Goal: Task Accomplishment & Management: Use online tool/utility

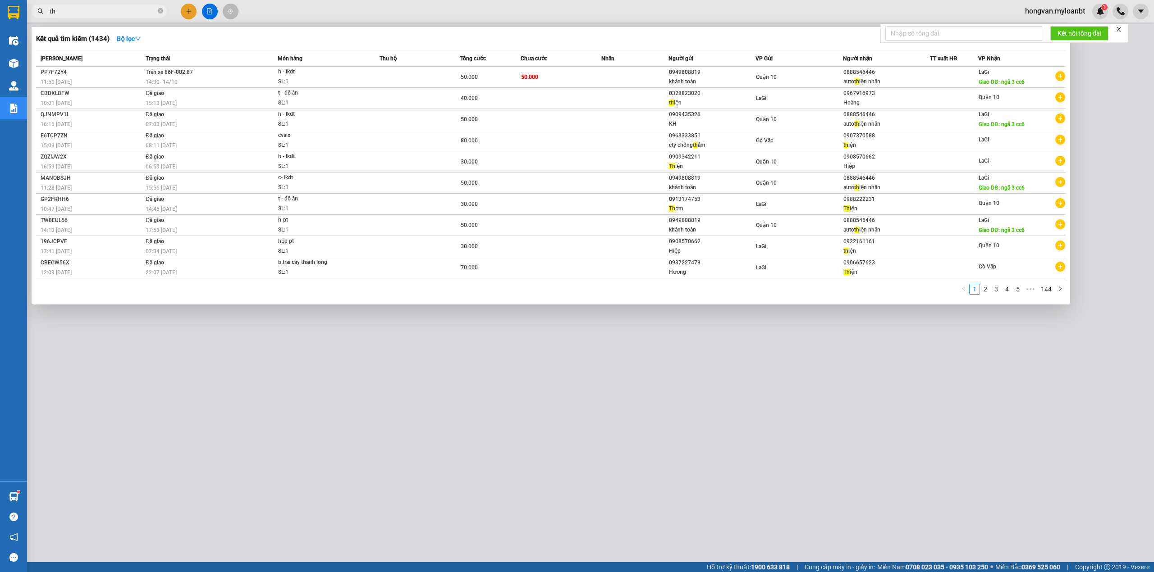
type input "t"
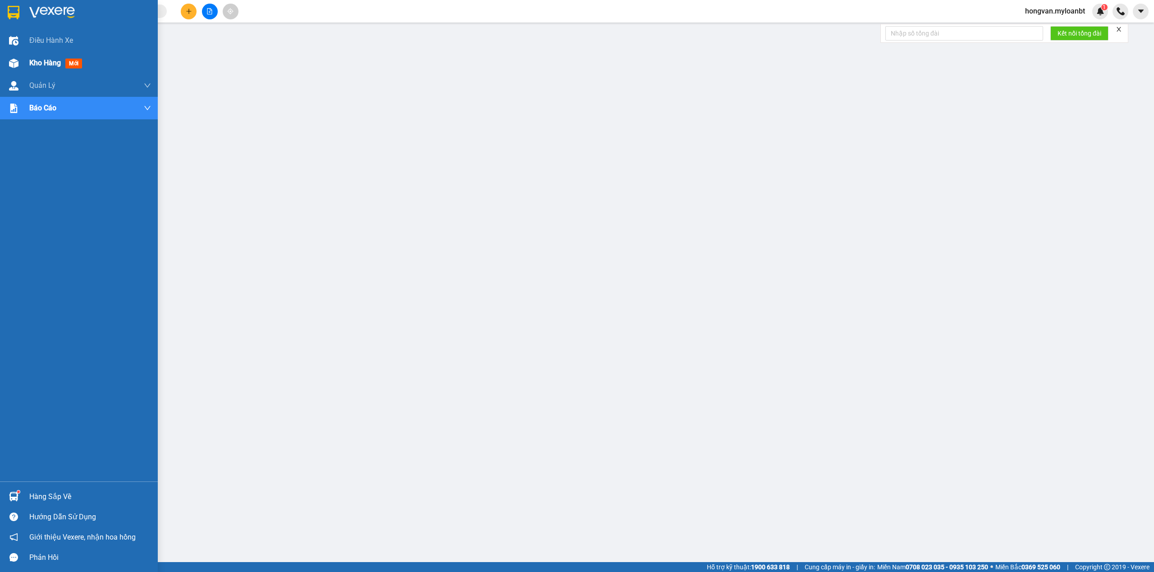
click at [32, 64] on span "Kho hàng" at bounding box center [45, 63] width 32 height 9
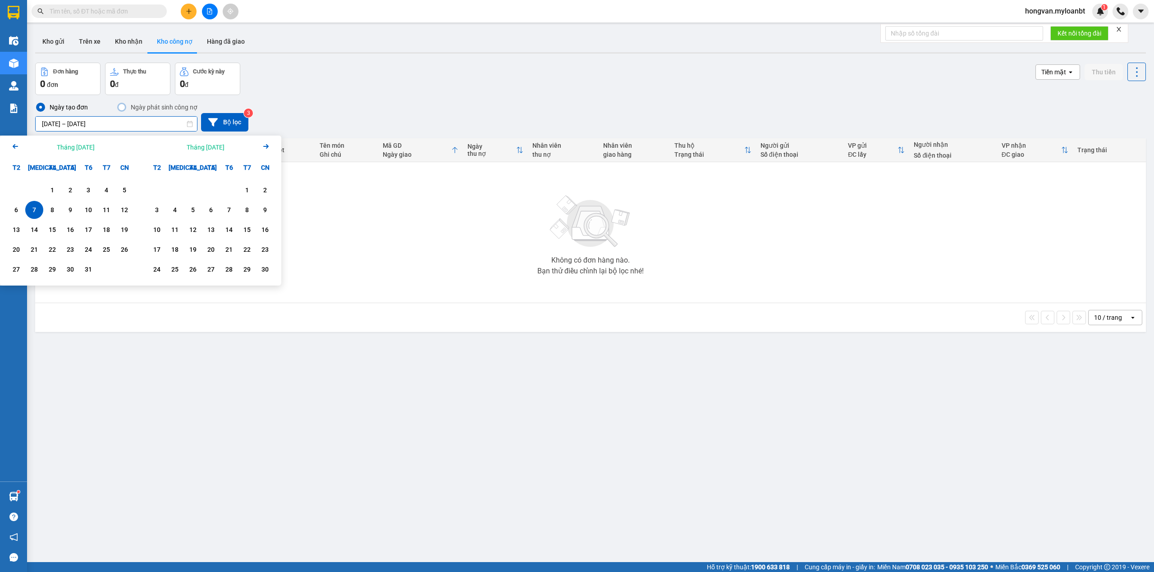
click at [139, 123] on input "07/10/2025 – 07/10/2025" at bounding box center [116, 124] width 161 height 14
click at [224, 123] on button "Bộ lọc" at bounding box center [224, 122] width 47 height 18
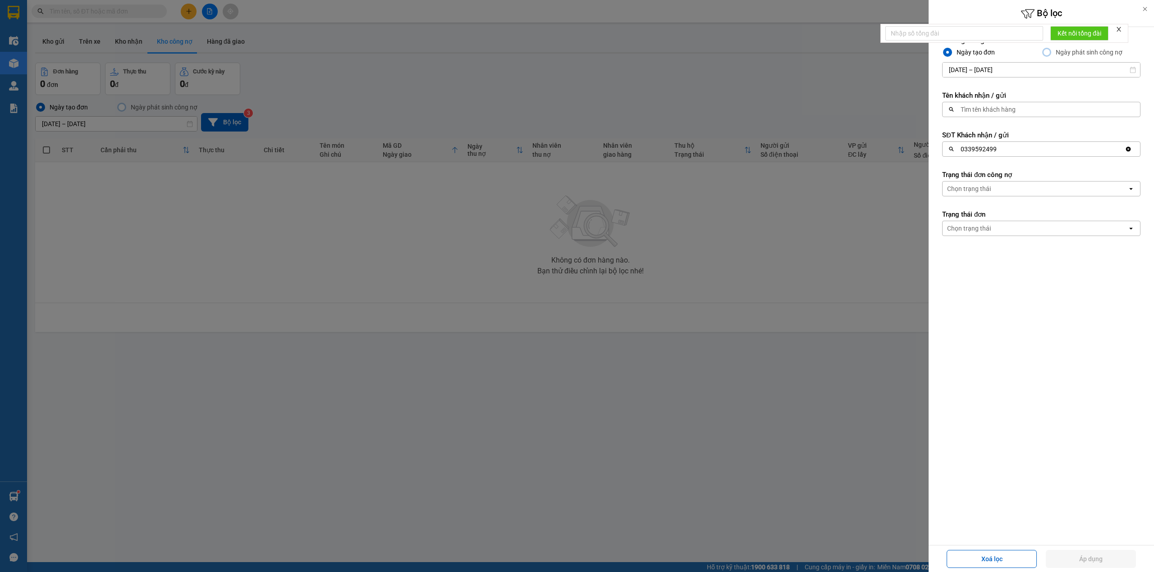
drag, startPoint x: 388, startPoint y: 88, endPoint x: 269, endPoint y: 108, distance: 120.6
click at [377, 88] on div at bounding box center [577, 286] width 1154 height 572
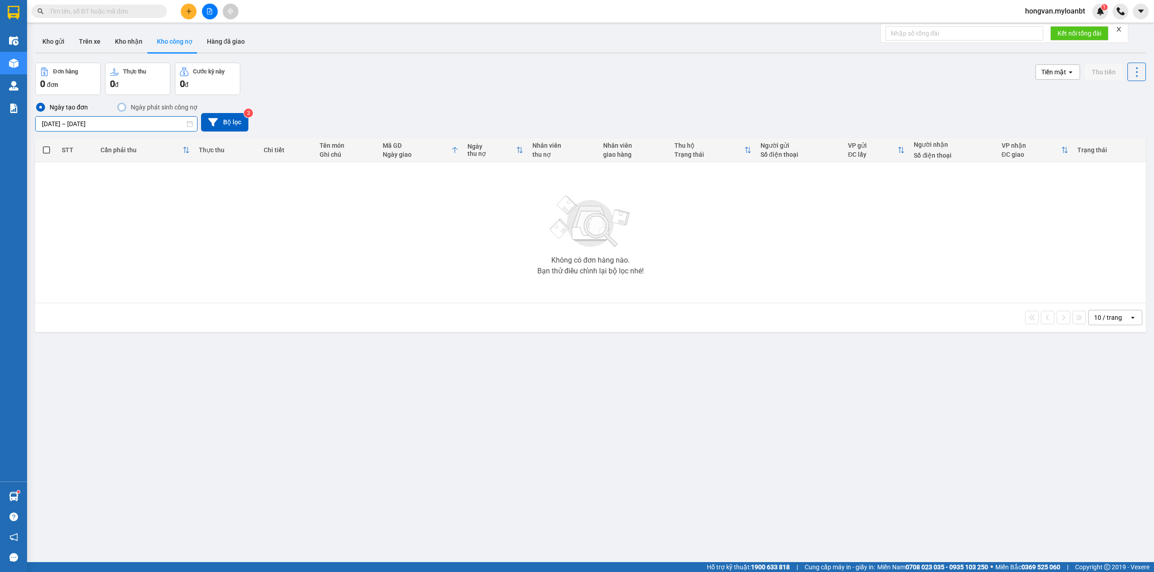
click at [50, 123] on input "07/10/2025 – 07/10/2025" at bounding box center [116, 124] width 161 height 14
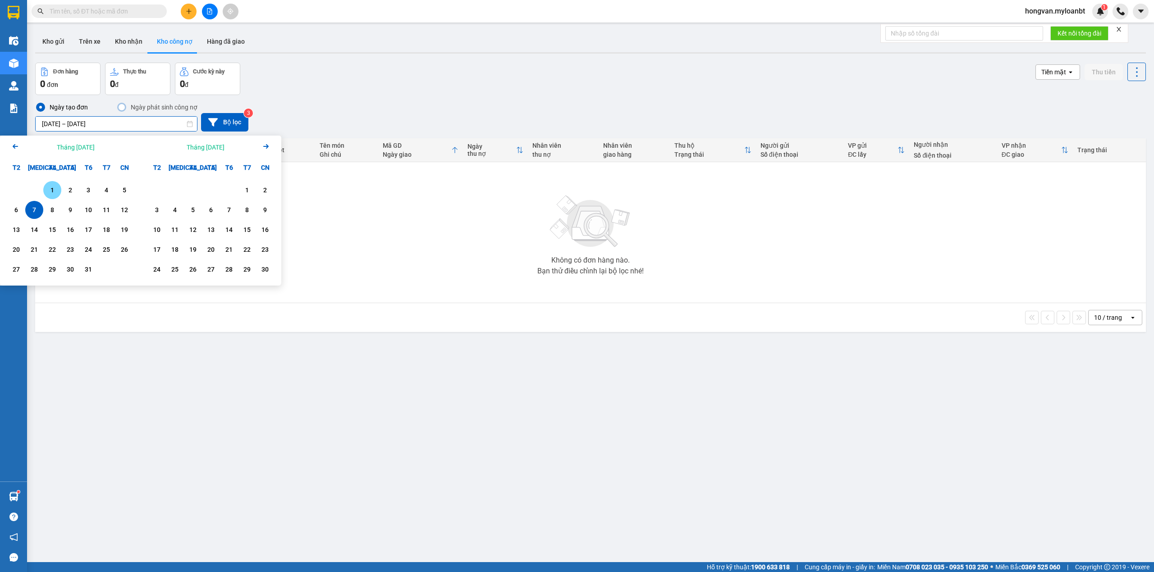
click at [50, 188] on div "1" at bounding box center [52, 190] width 13 height 11
click at [118, 126] on input "[DATE] – / /" at bounding box center [116, 124] width 161 height 14
click at [27, 224] on div "14" at bounding box center [34, 230] width 18 height 18
type input "01/10/2025 – 14/10/2025"
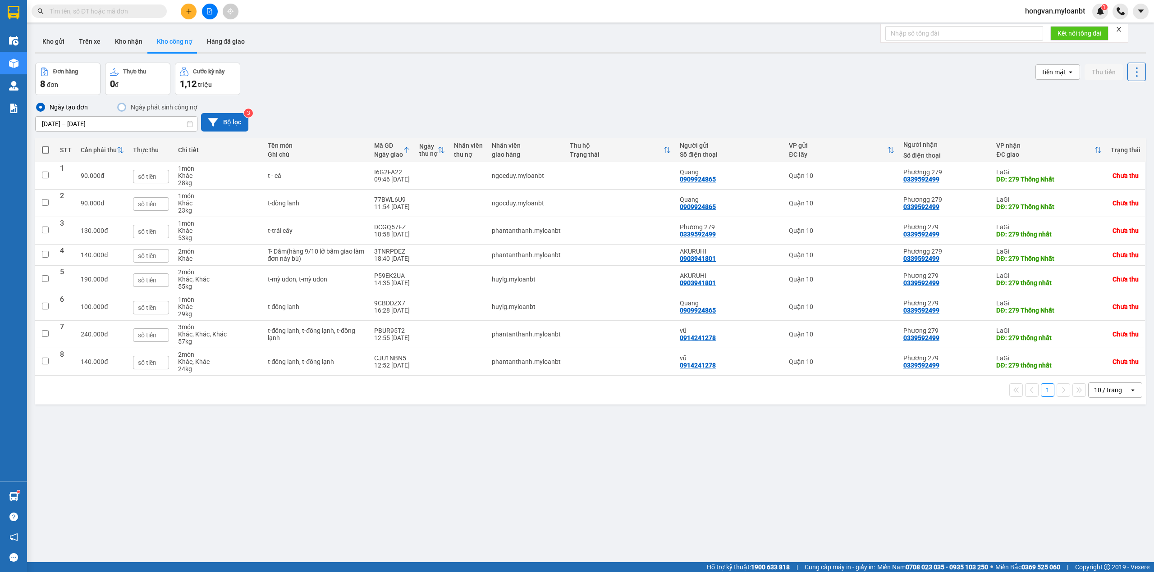
click at [222, 125] on button "Bộ lọc" at bounding box center [224, 122] width 47 height 18
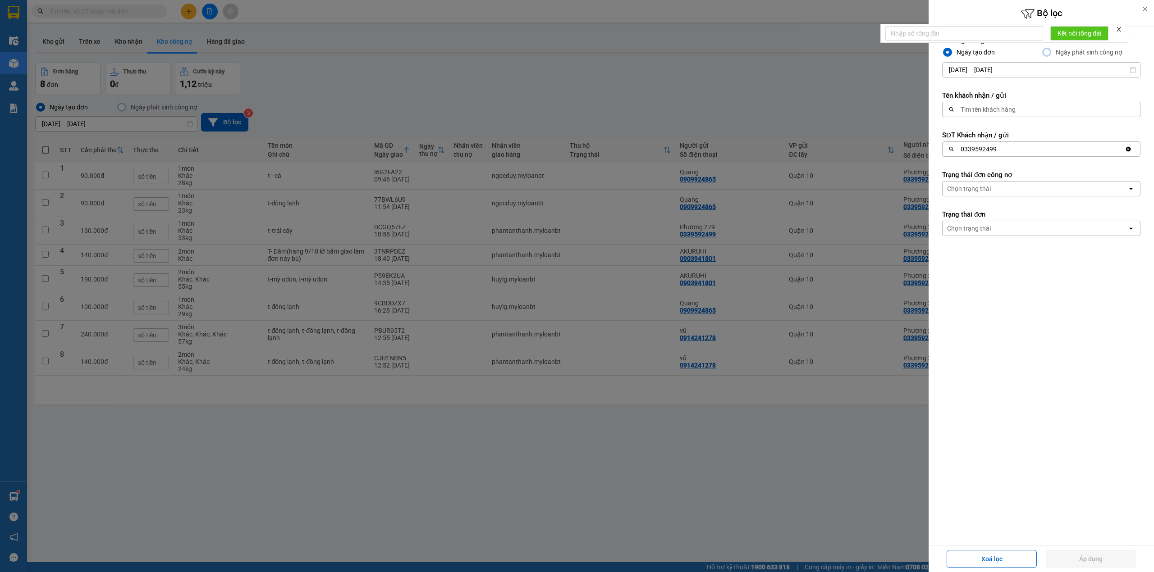
click at [1044, 151] on div "0339592499" at bounding box center [1033, 149] width 182 height 14
click at [992, 150] on div "Tìm số đt" at bounding box center [1038, 149] width 192 height 14
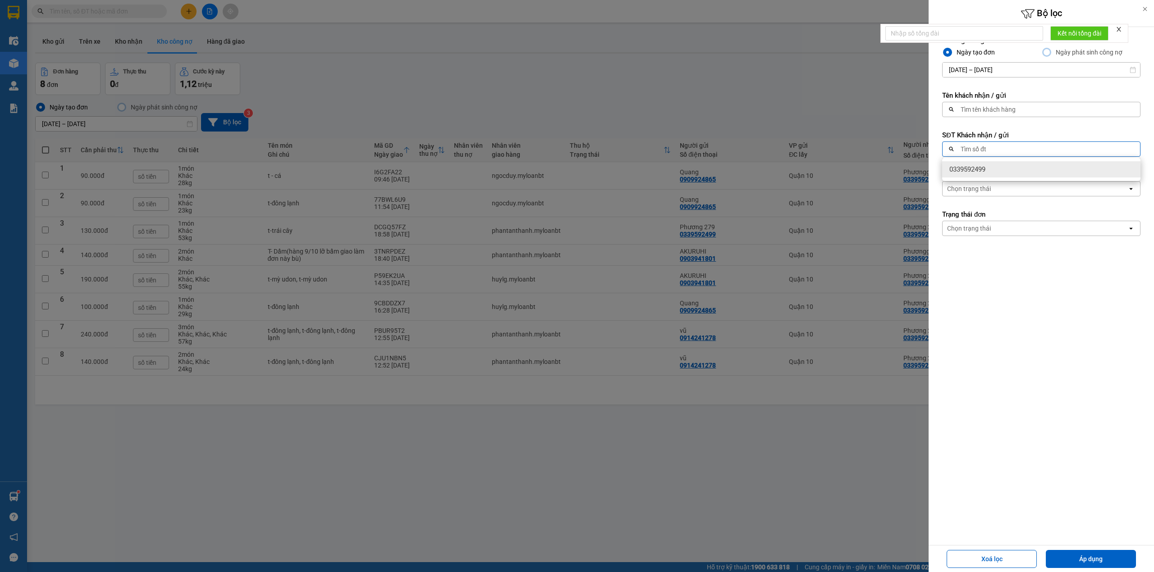
paste input "02523844665"
type input "02523844665"
click at [983, 170] on span "02523844665" at bounding box center [969, 169] width 40 height 9
click at [1109, 187] on div "Chọn trạng thái" at bounding box center [1034, 189] width 185 height 14
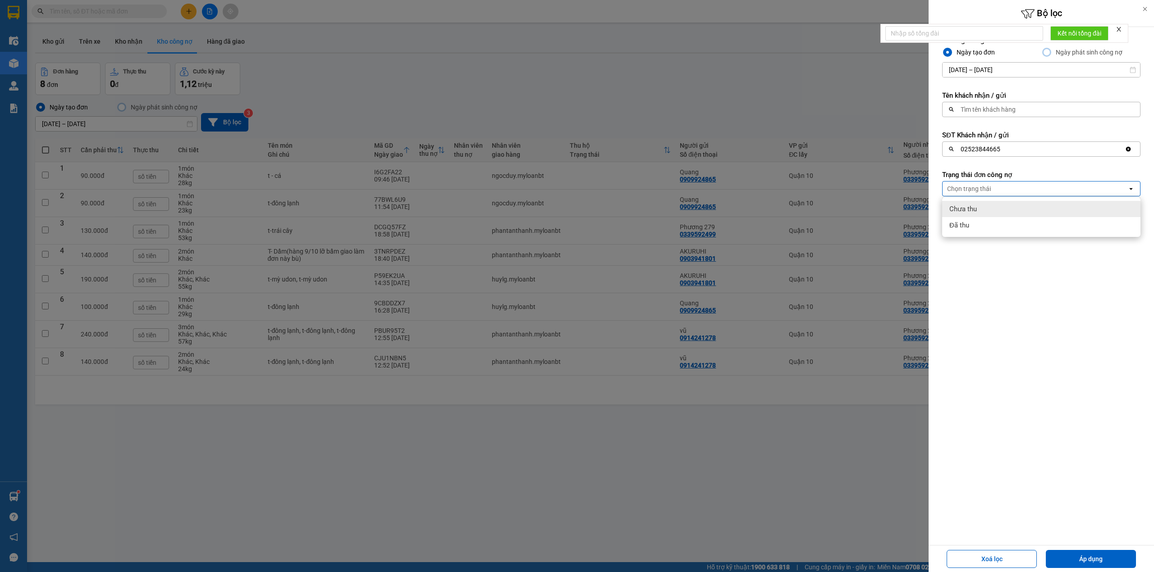
click at [999, 214] on div "Chưa thu" at bounding box center [1041, 209] width 198 height 16
click at [973, 288] on form "Khoảng thời gian Ngày tạo đơn Ngày phát sinh công nợ 01/10/2025 – 14/10/2025 Pr…" at bounding box center [1041, 176] width 198 height 281
click at [1097, 555] on button "Áp dụng" at bounding box center [1091, 559] width 90 height 18
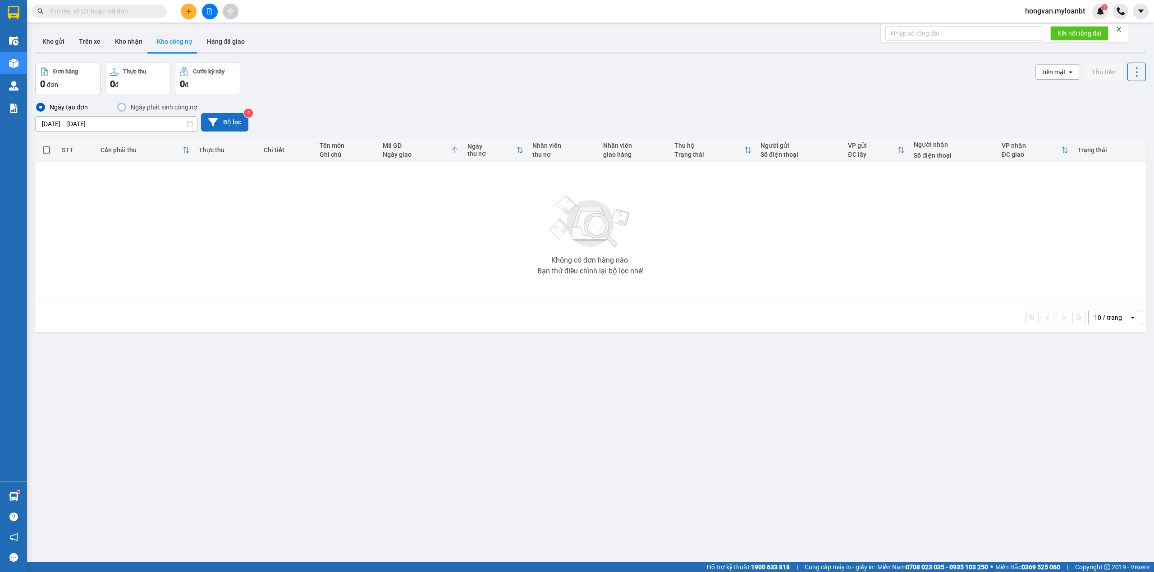
click at [223, 124] on button "Bộ lọc" at bounding box center [224, 122] width 47 height 18
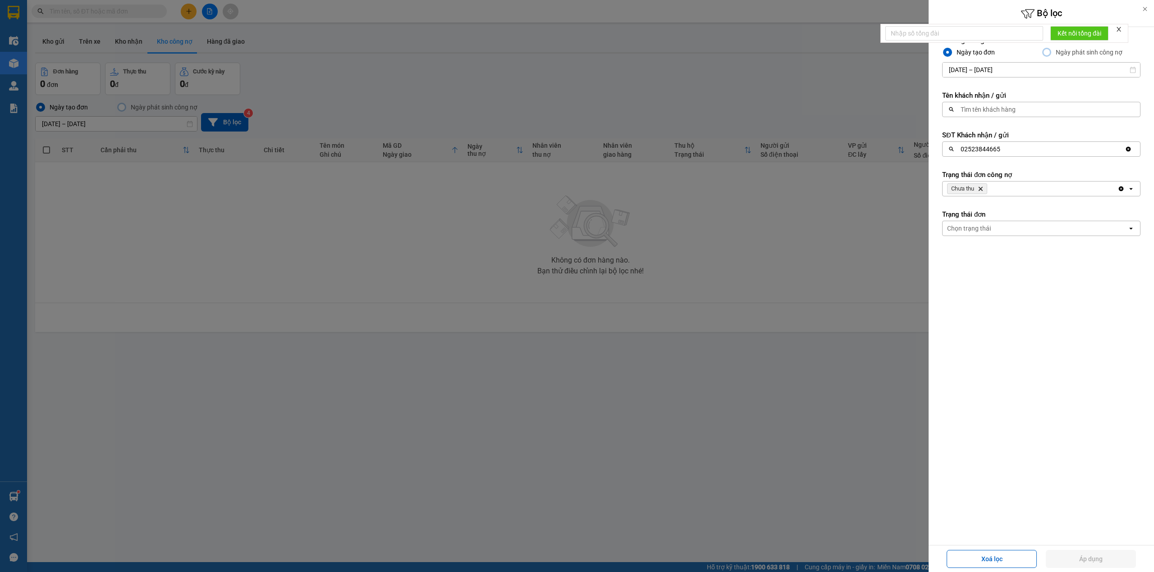
click at [1006, 149] on div "02523844665" at bounding box center [1033, 149] width 182 height 14
click at [1127, 152] on icon "Clear value" at bounding box center [1128, 149] width 7 height 7
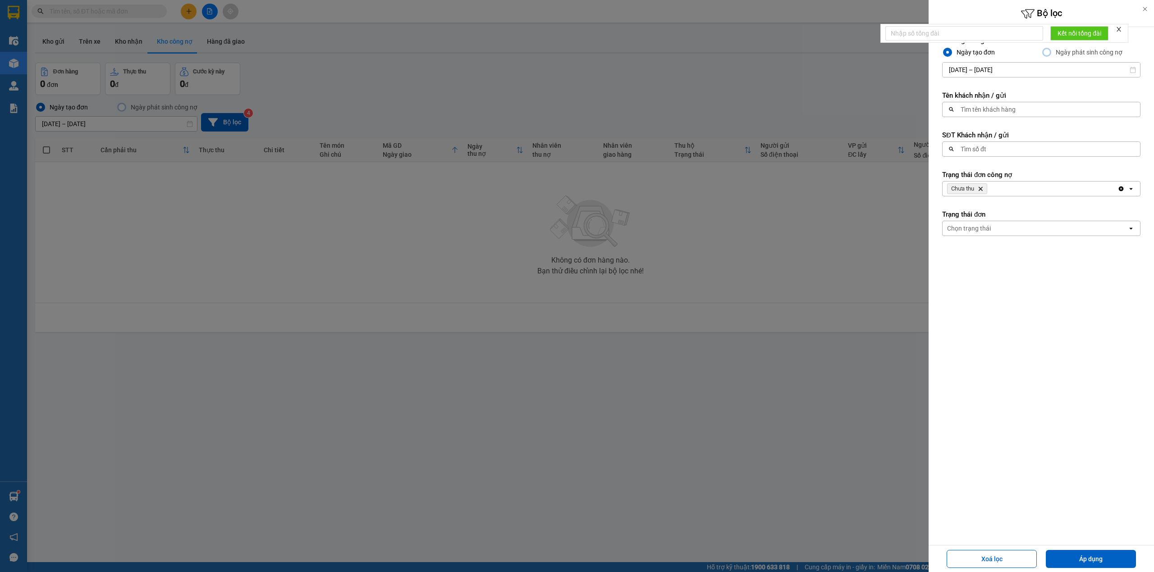
paste input "0328643612"
type input "0328643612"
click at [1002, 167] on div "0328643612" at bounding box center [1041, 169] width 198 height 16
click at [1071, 555] on button "Áp dụng" at bounding box center [1091, 559] width 90 height 18
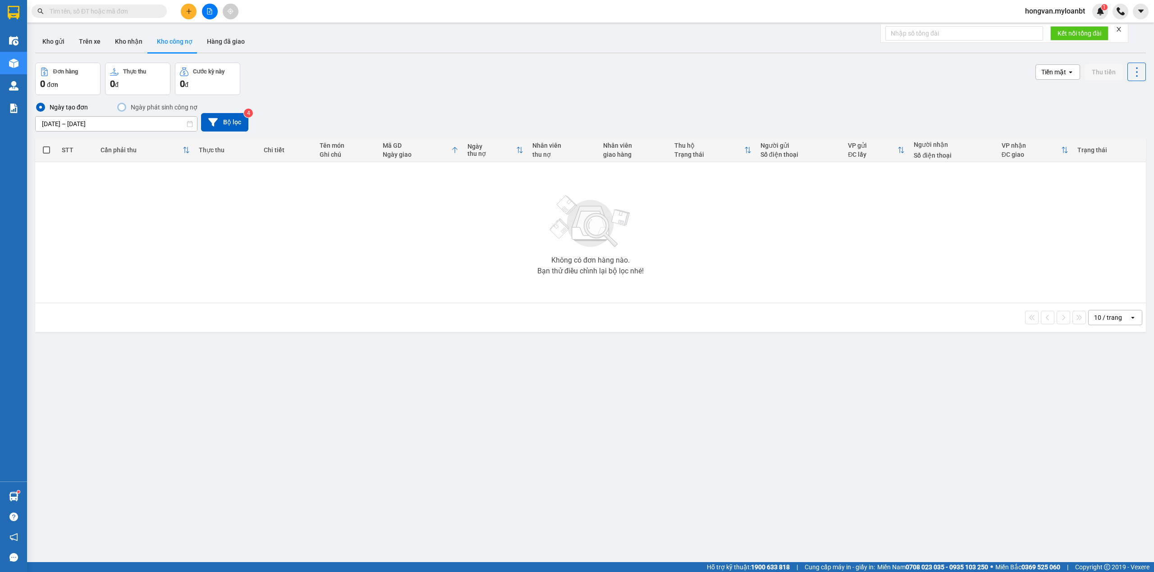
click at [90, 15] on input "text" at bounding box center [103, 11] width 106 height 10
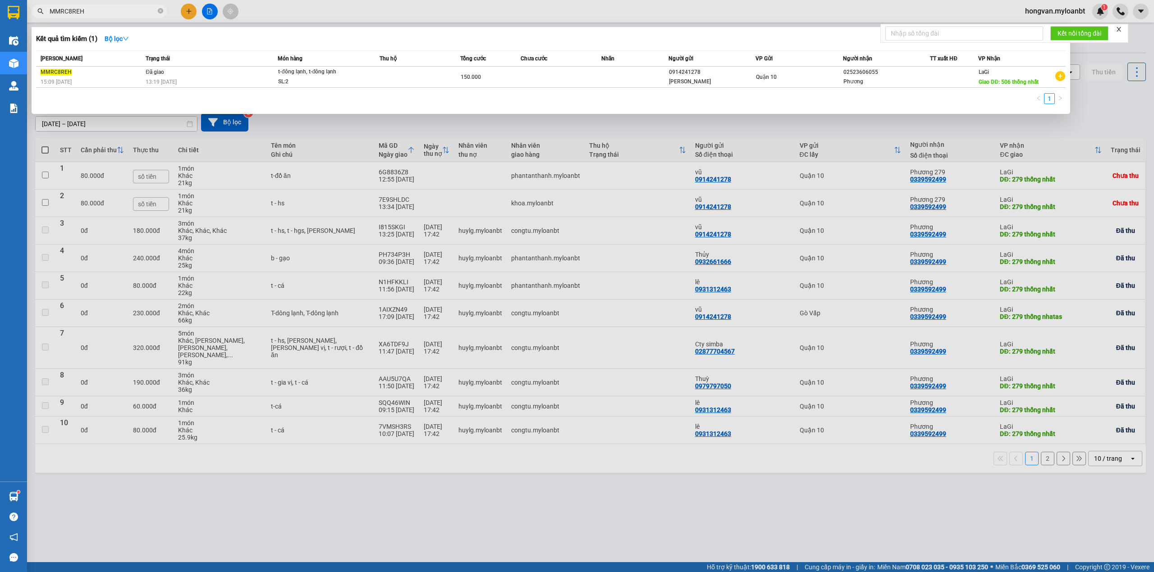
click at [96, 9] on input "MMRC8REH" at bounding box center [103, 11] width 106 height 10
type input "a"
type input "á"
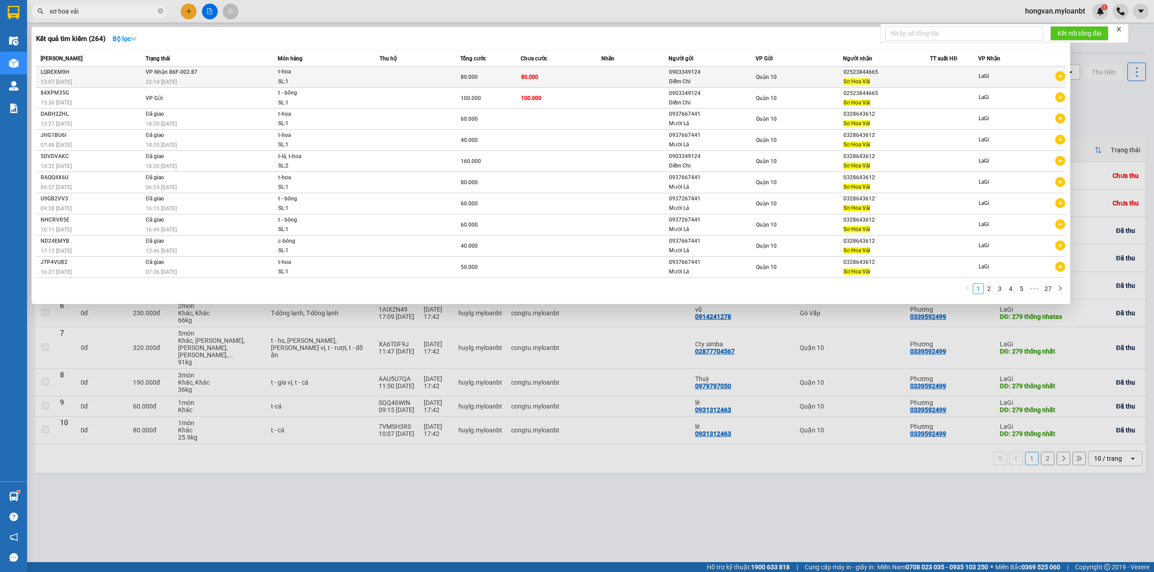
type input "sơ hoa vải"
drag, startPoint x: 880, startPoint y: 69, endPoint x: 842, endPoint y: 70, distance: 37.9
click at [843, 70] on div "02523844665" at bounding box center [886, 72] width 87 height 9
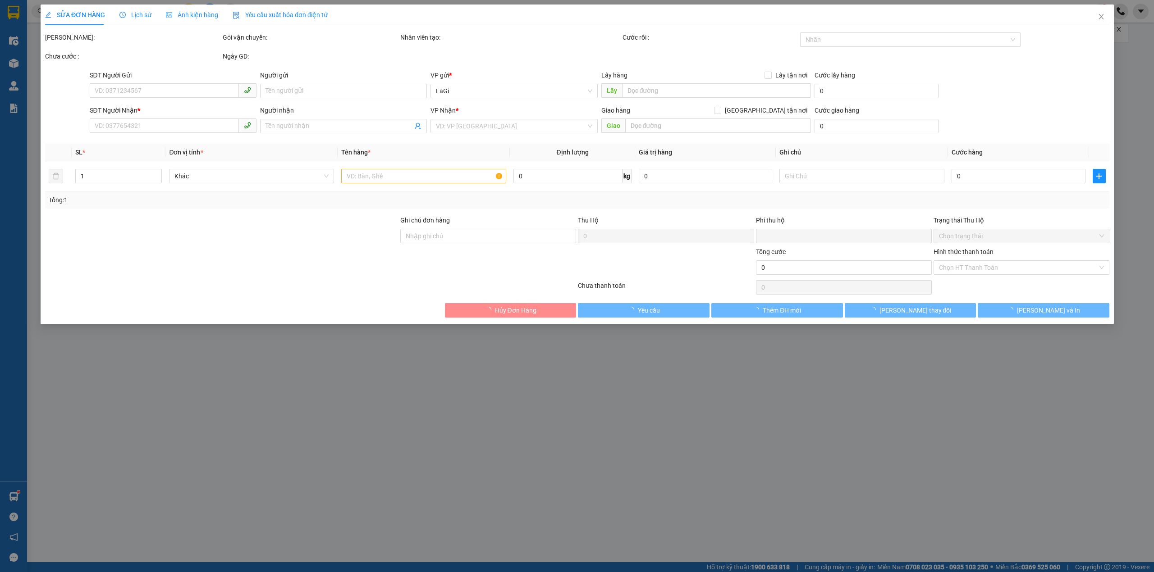
type input "0903349124"
type input "Diễm Chi"
type input "02523844665"
type input "Sơ Hoa Vải"
type input "0"
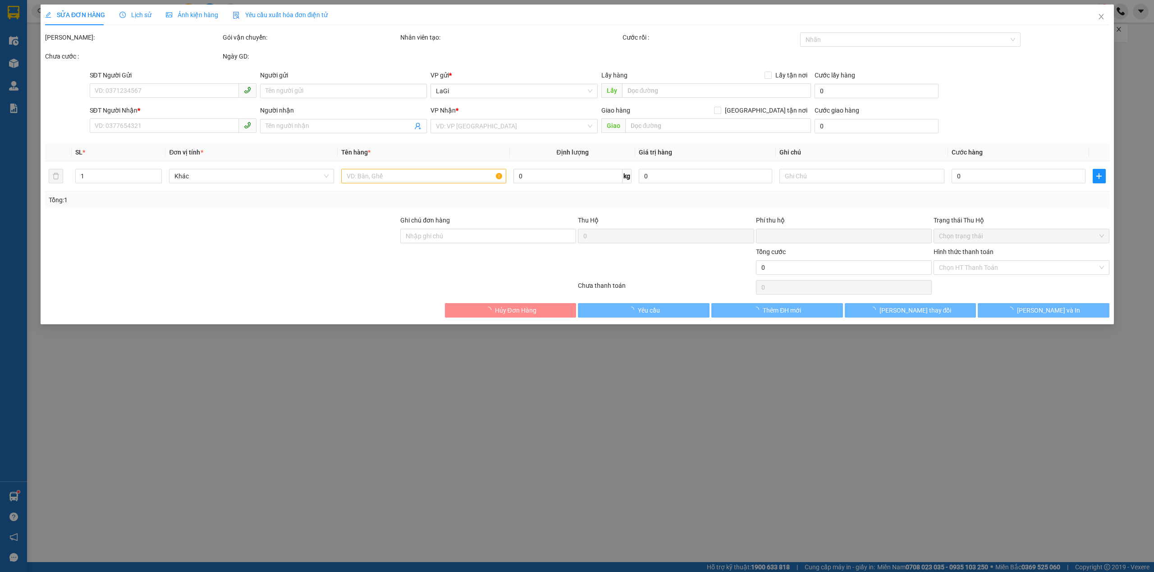
type input "80.000"
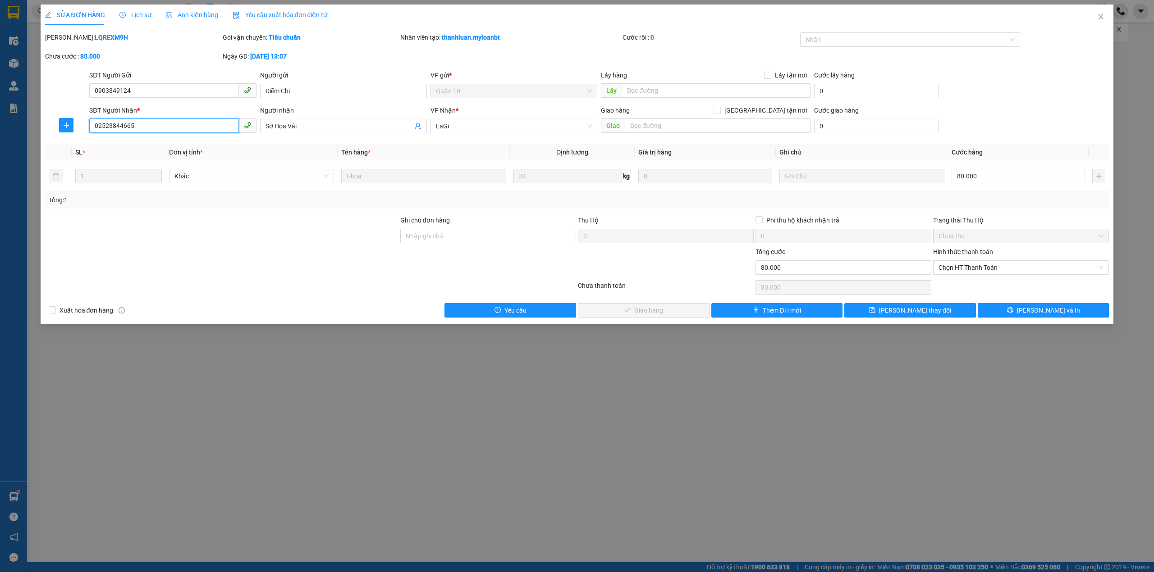
drag, startPoint x: 139, startPoint y: 127, endPoint x: 83, endPoint y: 128, distance: 55.4
click at [83, 128] on div "SĐT Người Nhận * 02523844665 02523844665 Người nhận Sơ Hoa Vải VP Nhận * LaGi G…" at bounding box center [577, 121] width 1066 height 32
click at [1097, 18] on icon "close" at bounding box center [1100, 16] width 7 height 7
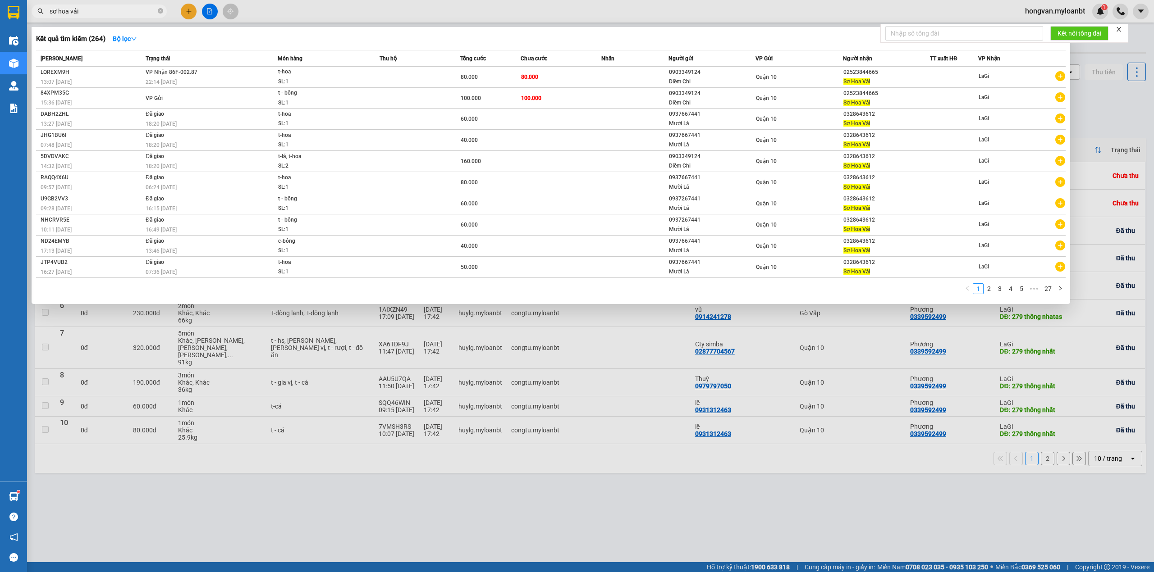
click at [96, 5] on span "sơ hoa vải" at bounding box center [99, 12] width 135 height 14
click at [96, 9] on input "sơ hoa vải" at bounding box center [103, 11] width 106 height 10
click at [872, 138] on div "0328643612" at bounding box center [886, 135] width 87 height 9
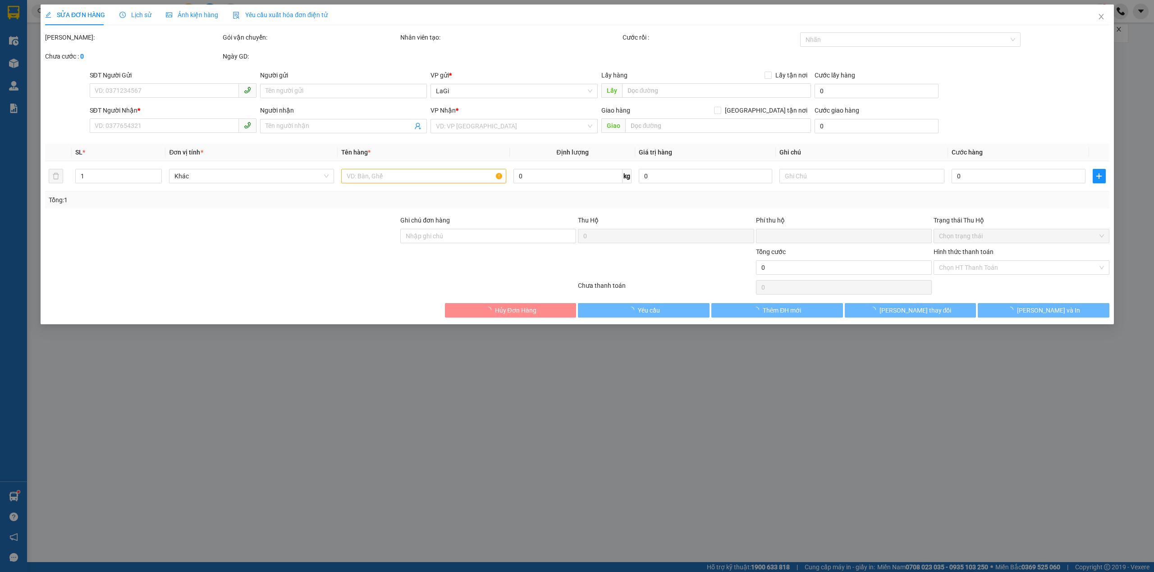
type input "0937667441"
type input "Mười Lá"
type input "0328643612"
type input "Sơ Hoa Vải"
type input "0"
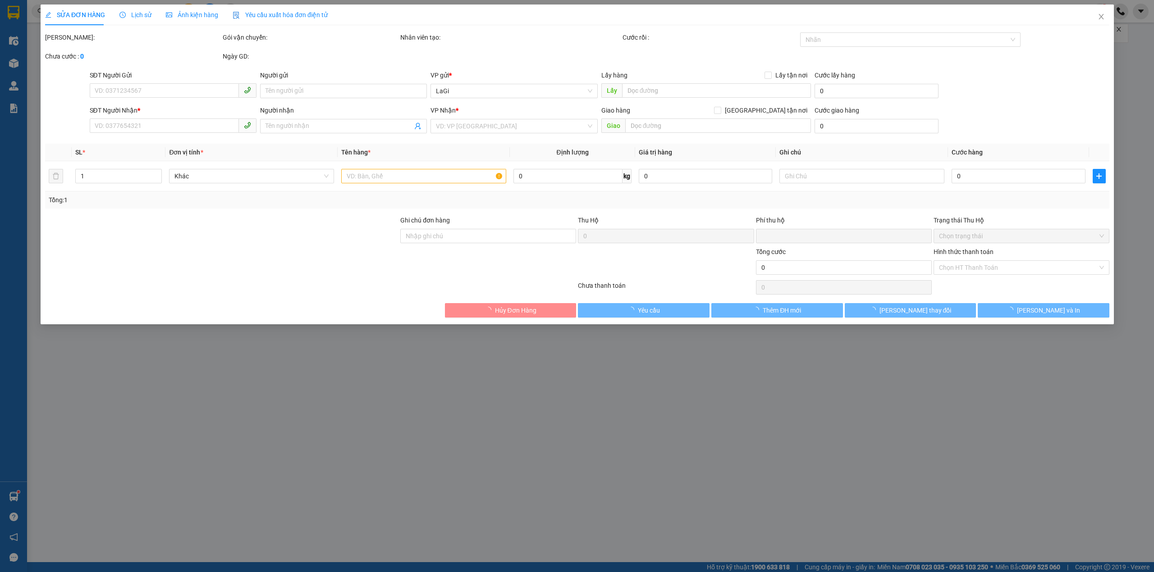
type input "40.000"
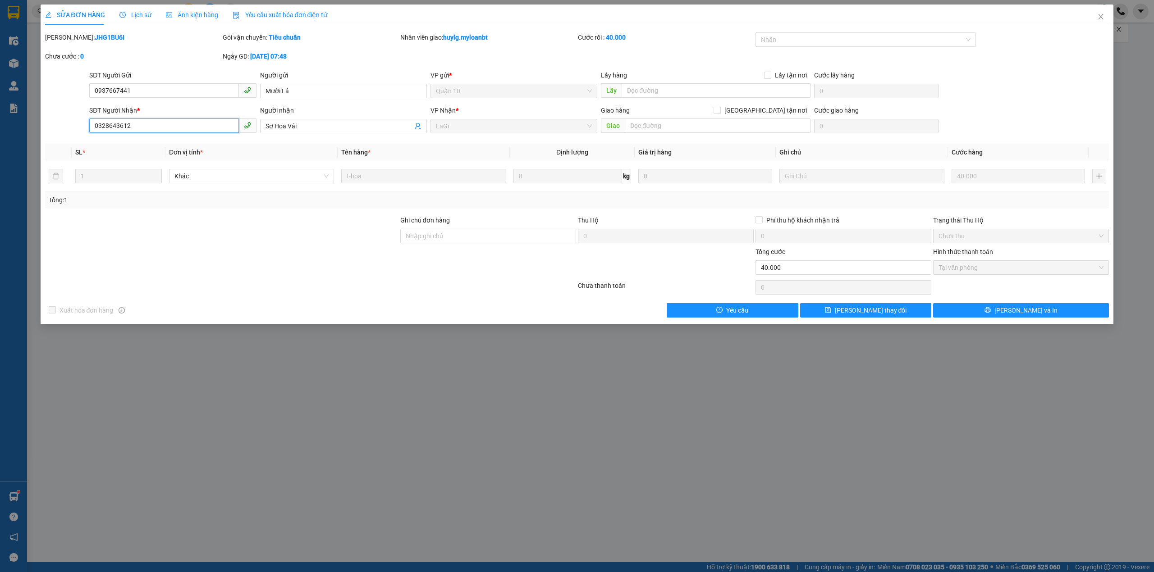
drag, startPoint x: 130, startPoint y: 129, endPoint x: 81, endPoint y: 132, distance: 49.2
click at [81, 132] on div "SĐT Người Nhận * 0328643612 0328643612 Người nhận Sơ Hoa Vải VP Nhận * LaGi Gia…" at bounding box center [577, 121] width 1066 height 32
click at [1096, 15] on span "Close" at bounding box center [1100, 17] width 25 height 25
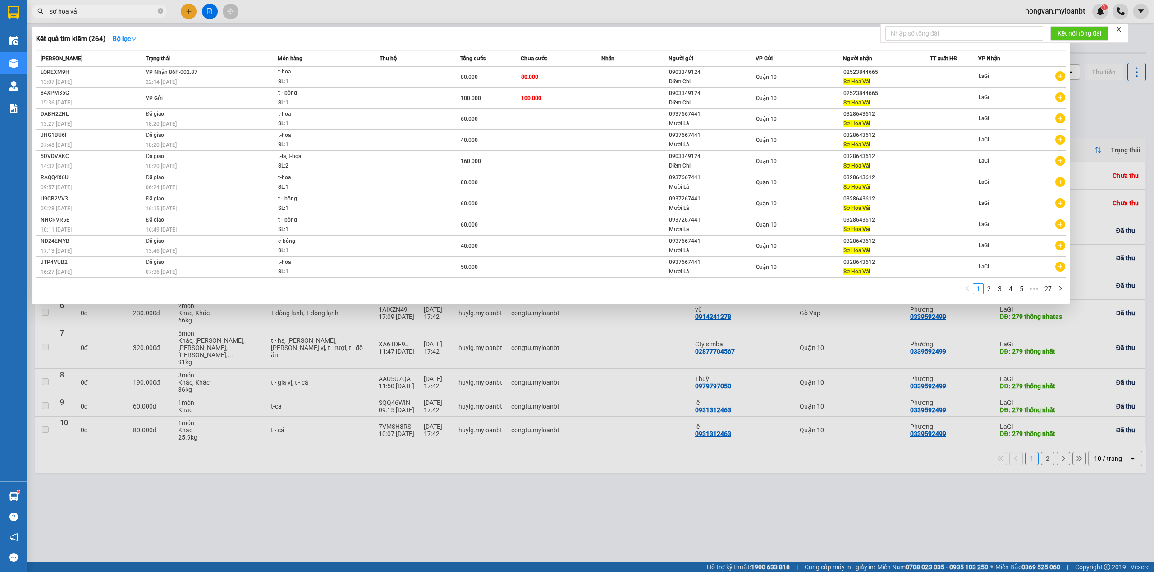
click at [98, 14] on input "sơ hoa vải" at bounding box center [103, 11] width 106 height 10
click at [512, 503] on div at bounding box center [577, 286] width 1154 height 572
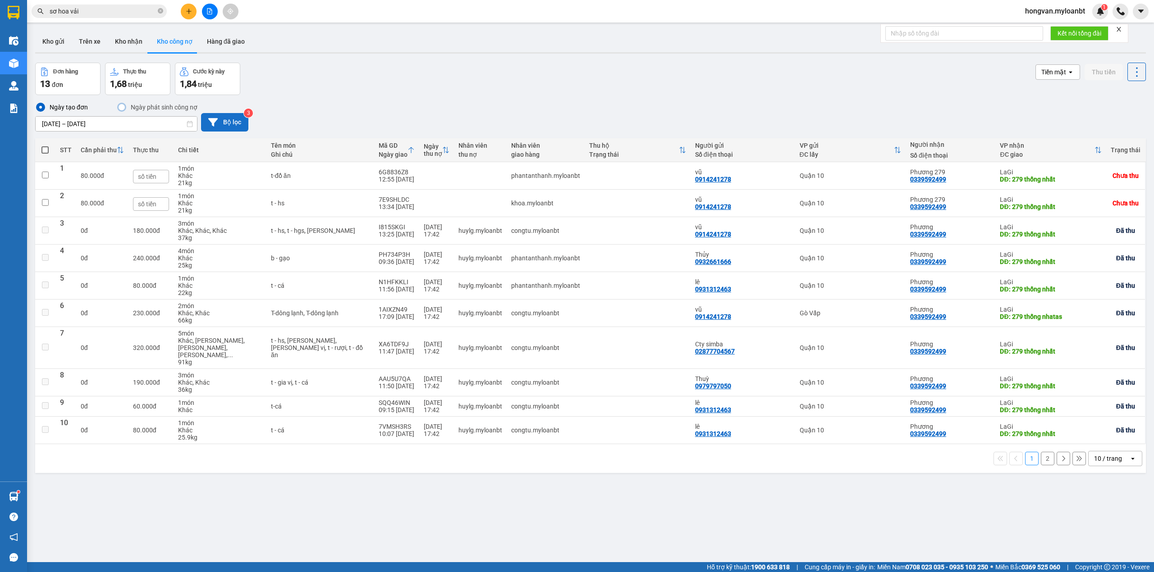
click at [225, 125] on button "Bộ lọc" at bounding box center [224, 122] width 47 height 18
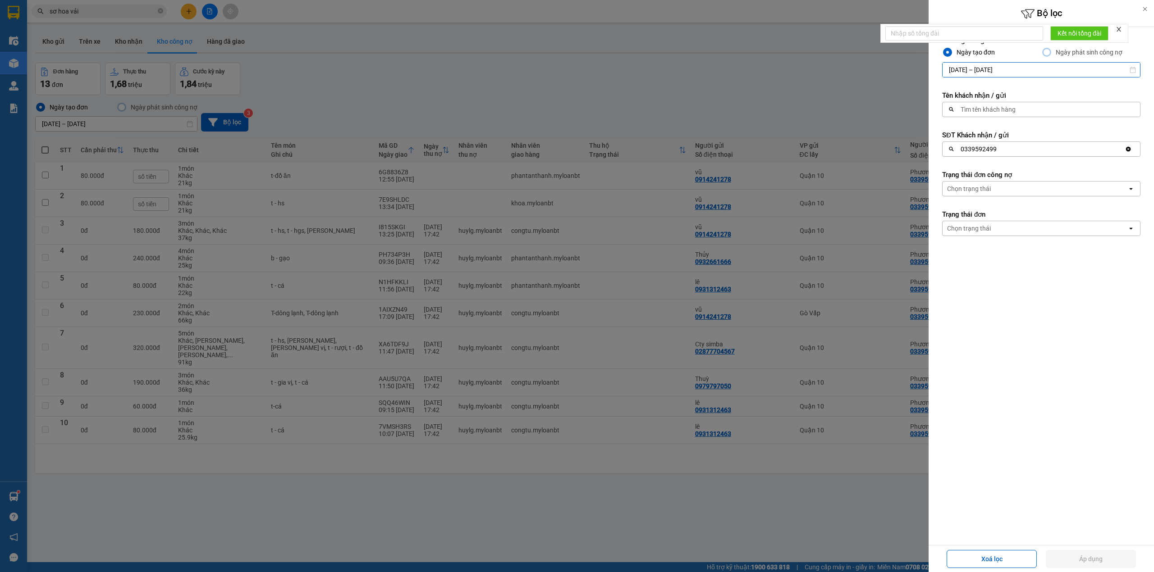
click at [979, 71] on input "[DATE] – [DATE]" at bounding box center [1040, 70] width 197 height 14
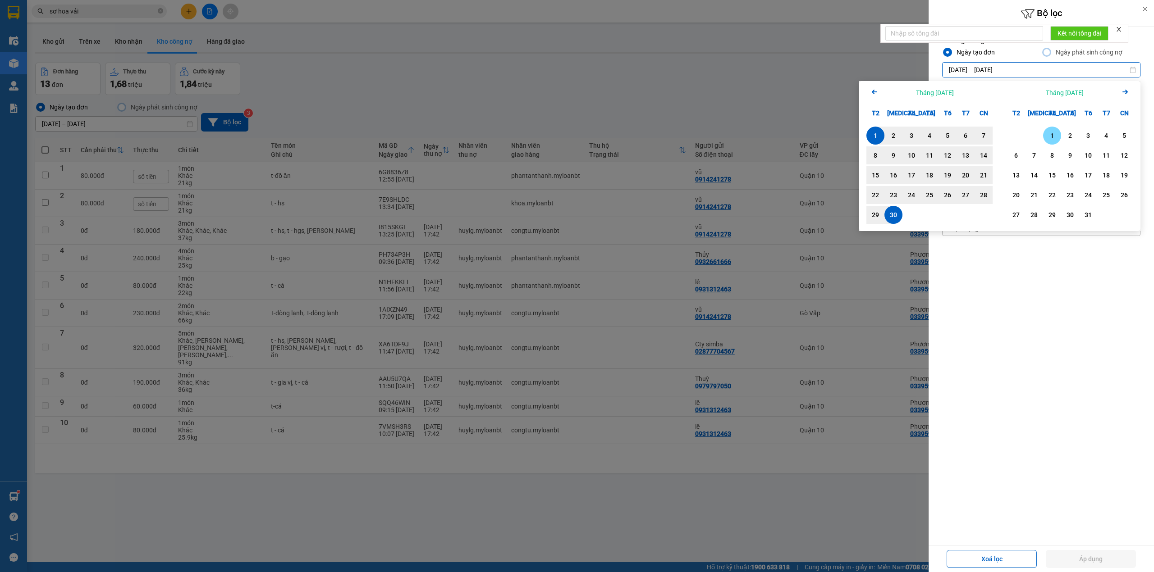
click at [1052, 137] on div "1" at bounding box center [1052, 135] width 13 height 11
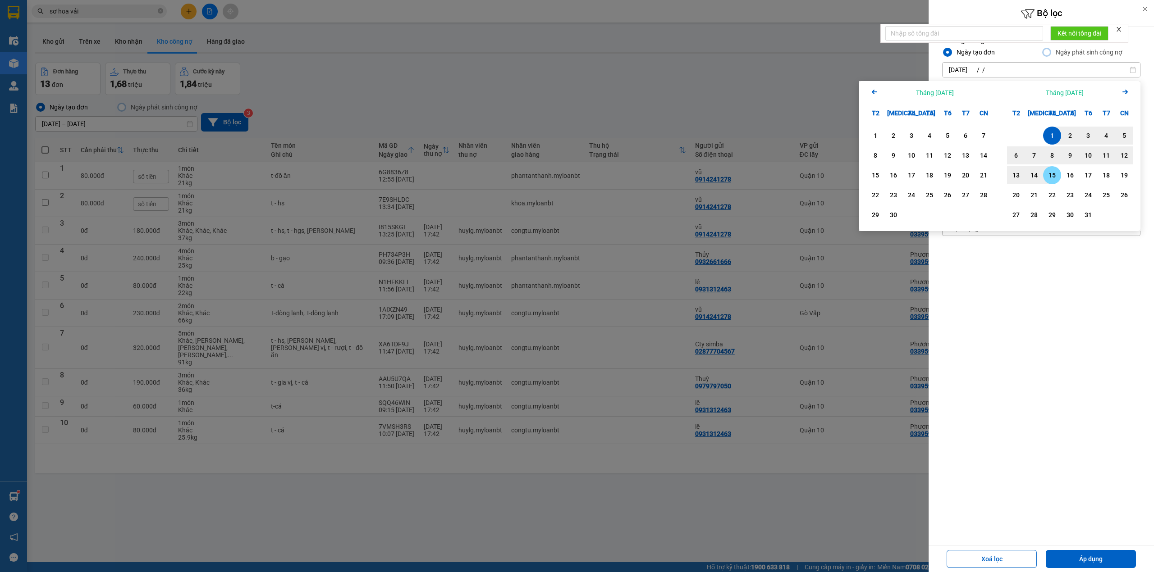
click at [1055, 179] on div "15" at bounding box center [1052, 175] width 13 height 11
type input "[DATE] – [DATE]"
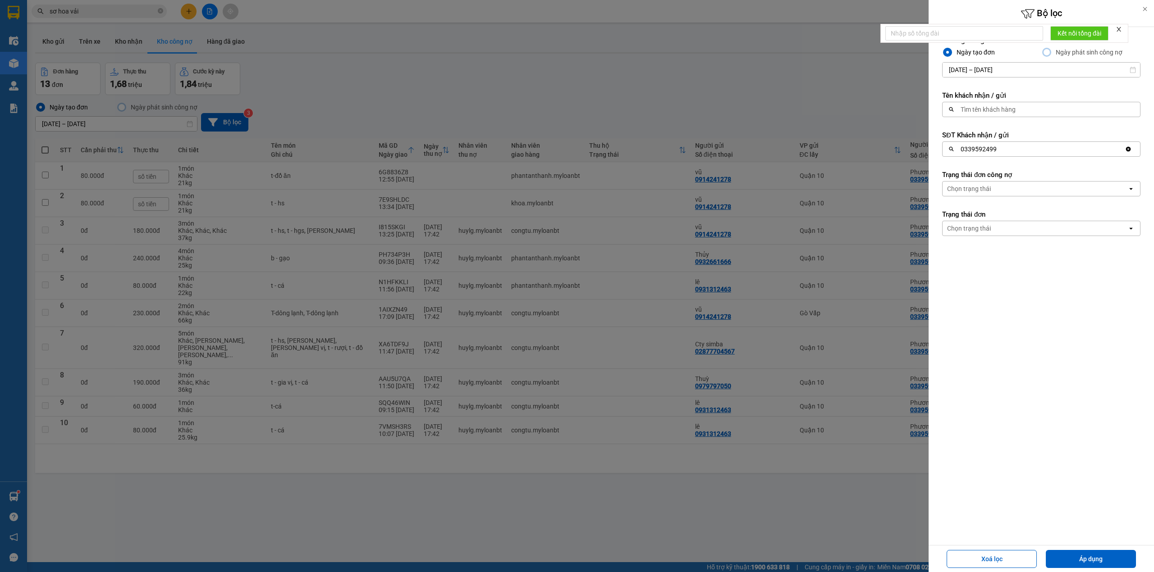
click at [1126, 149] on icon "Clear value" at bounding box center [1128, 149] width 5 height 5
type input "s"
click at [653, 79] on div at bounding box center [577, 286] width 1154 height 572
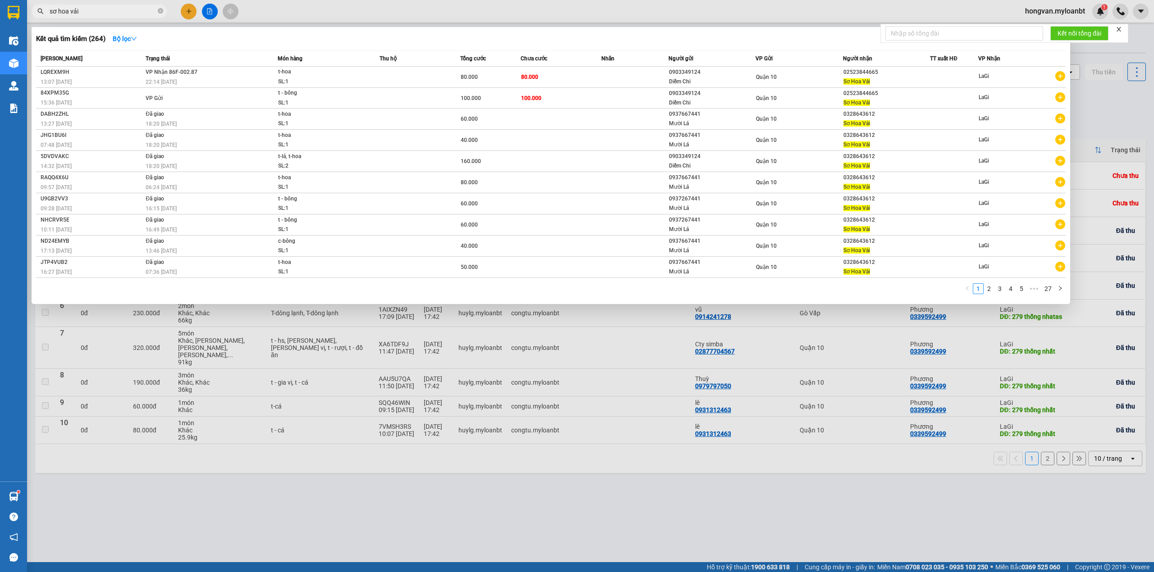
click at [96, 8] on input "sơ hoa vải" at bounding box center [103, 11] width 106 height 10
type input "sơ"
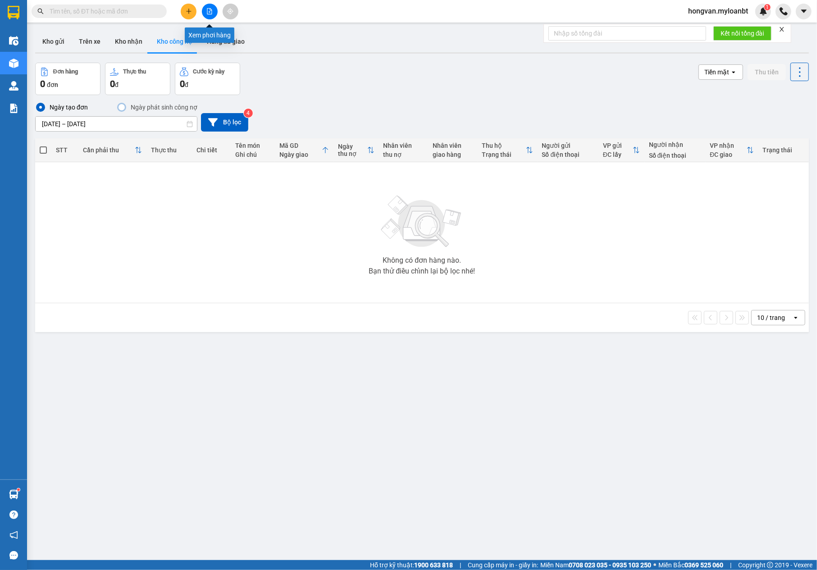
click at [210, 10] on icon "file-add" at bounding box center [209, 11] width 6 height 6
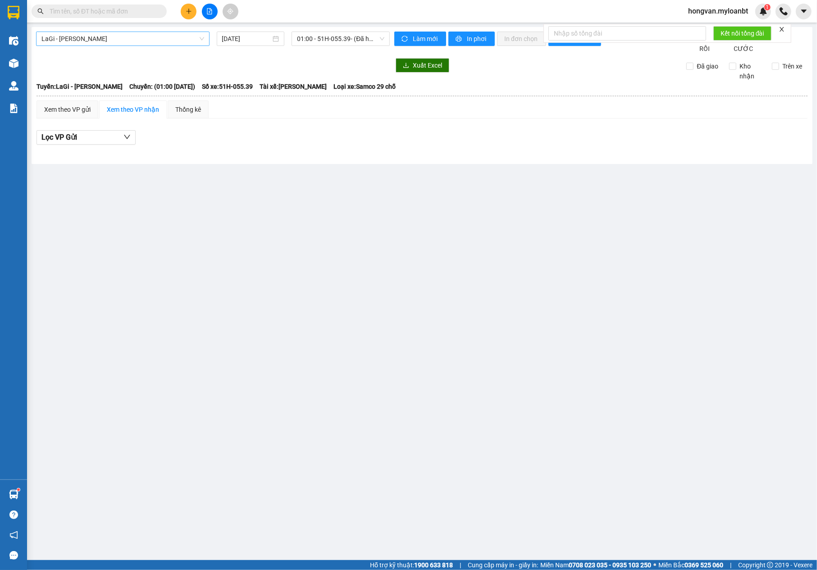
click at [121, 35] on span "LaGi - Hồ Chí Minh" at bounding box center [122, 39] width 163 height 14
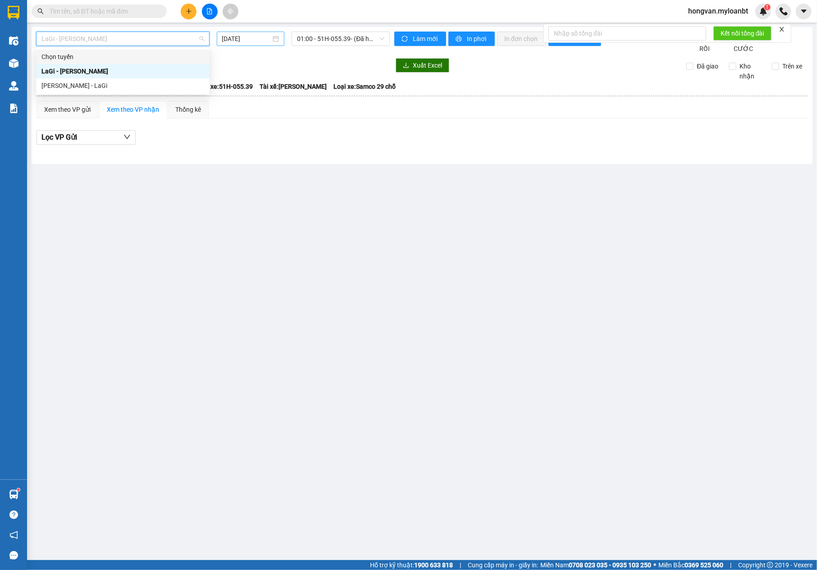
click at [253, 40] on input "14/10/2025" at bounding box center [246, 39] width 49 height 10
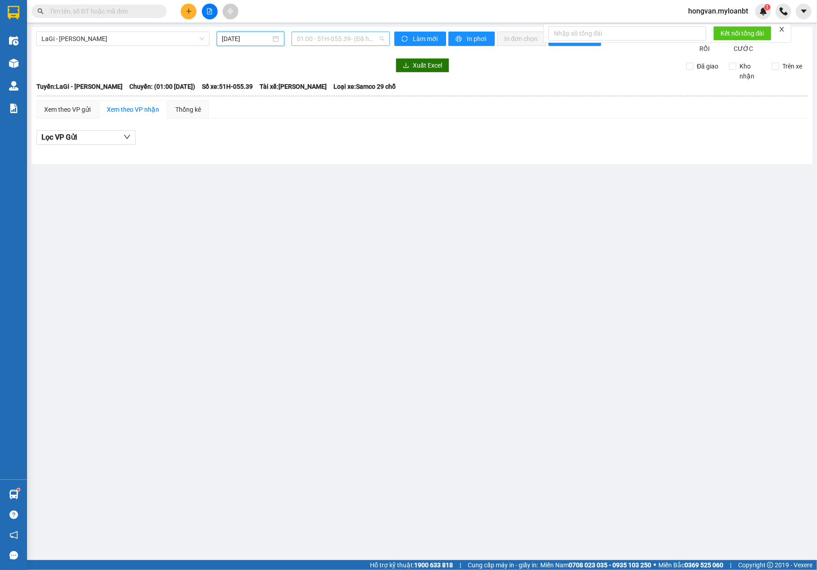
click at [318, 38] on span "01:00 - 51H-055.39 - (Đã hủy)" at bounding box center [340, 39] width 87 height 14
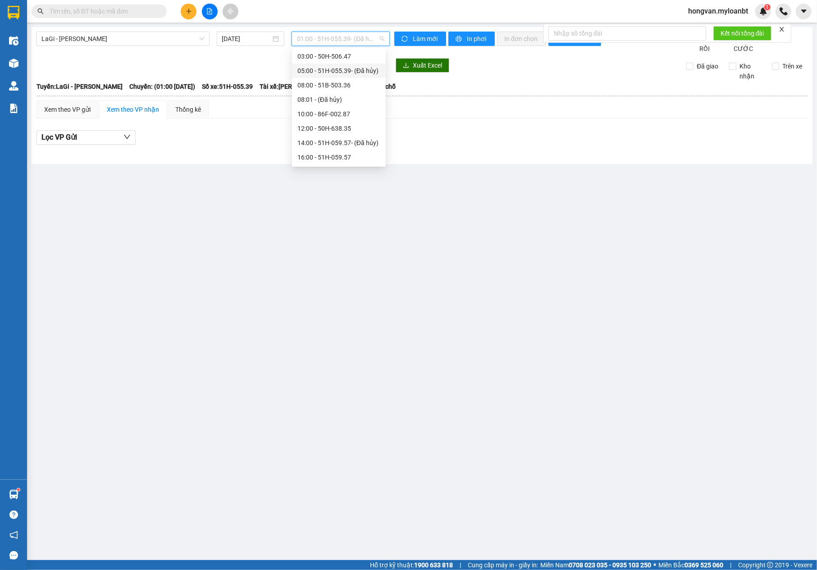
scroll to position [43, 0]
click at [327, 110] on div "12:00 - 50H-638.35" at bounding box center [338, 115] width 83 height 10
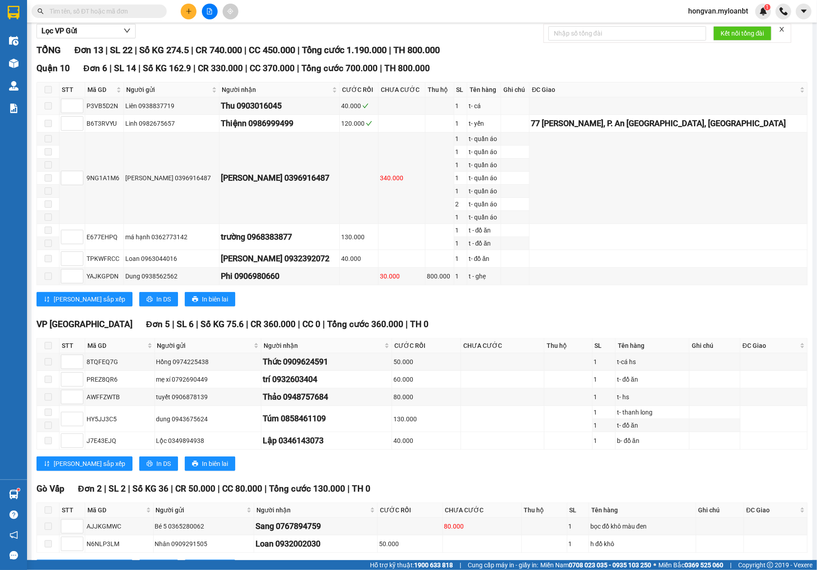
scroll to position [163, 0]
